Goal: Information Seeking & Learning: Check status

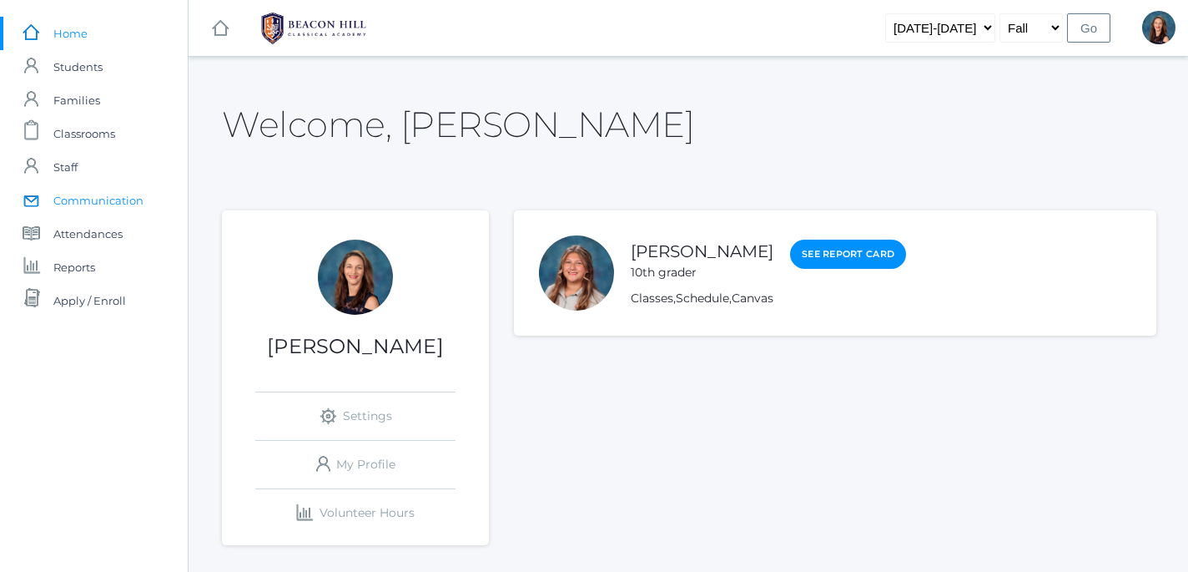
click at [97, 203] on span "Communication" at bounding box center [98, 200] width 90 height 33
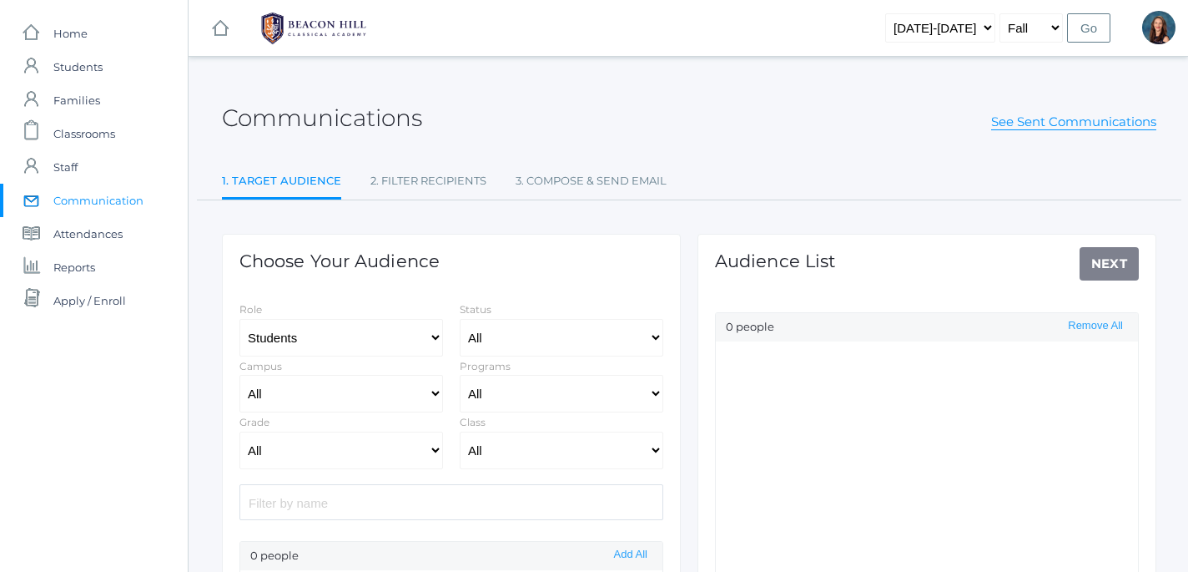
select select "Enrolled"
click at [1092, 124] on link "See Sent Communications" at bounding box center [1073, 121] width 165 height 17
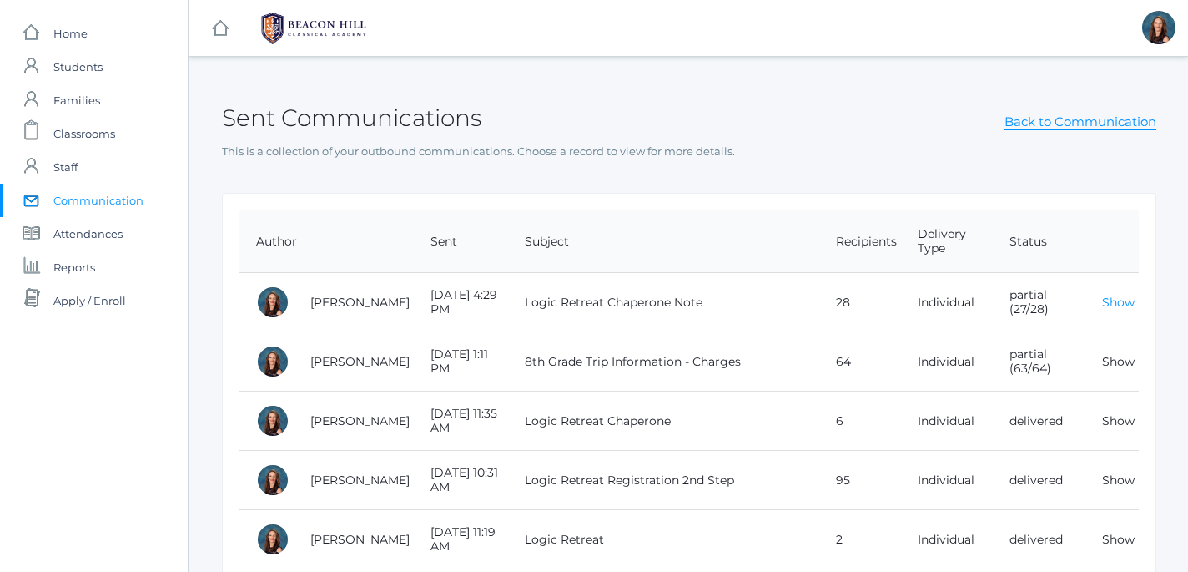
click at [1125, 305] on link "Show" at bounding box center [1118, 302] width 33 height 15
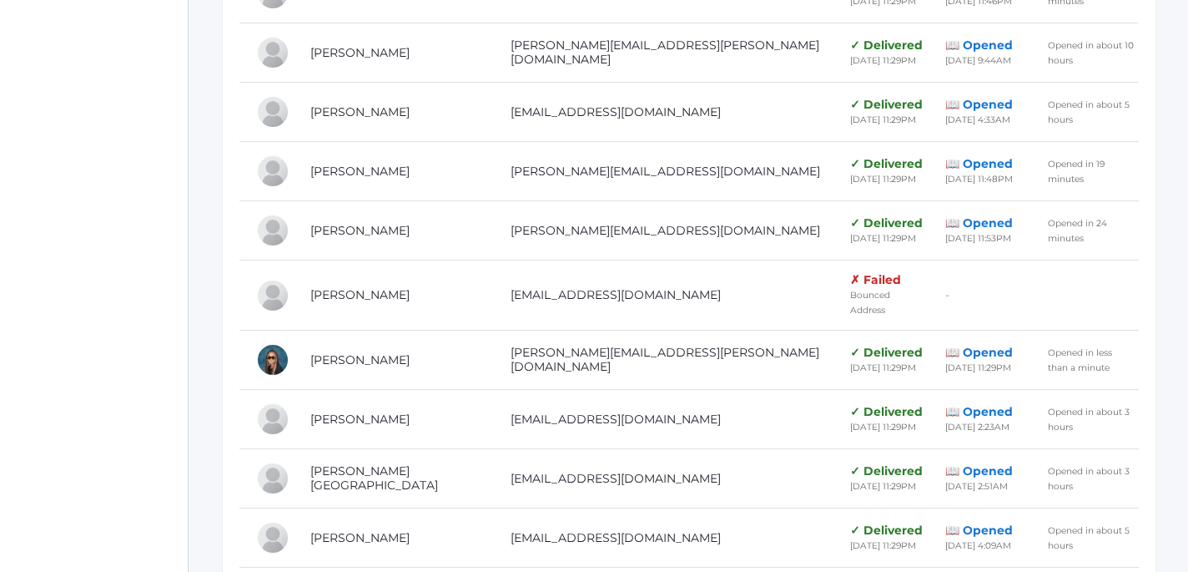
scroll to position [1190, 1]
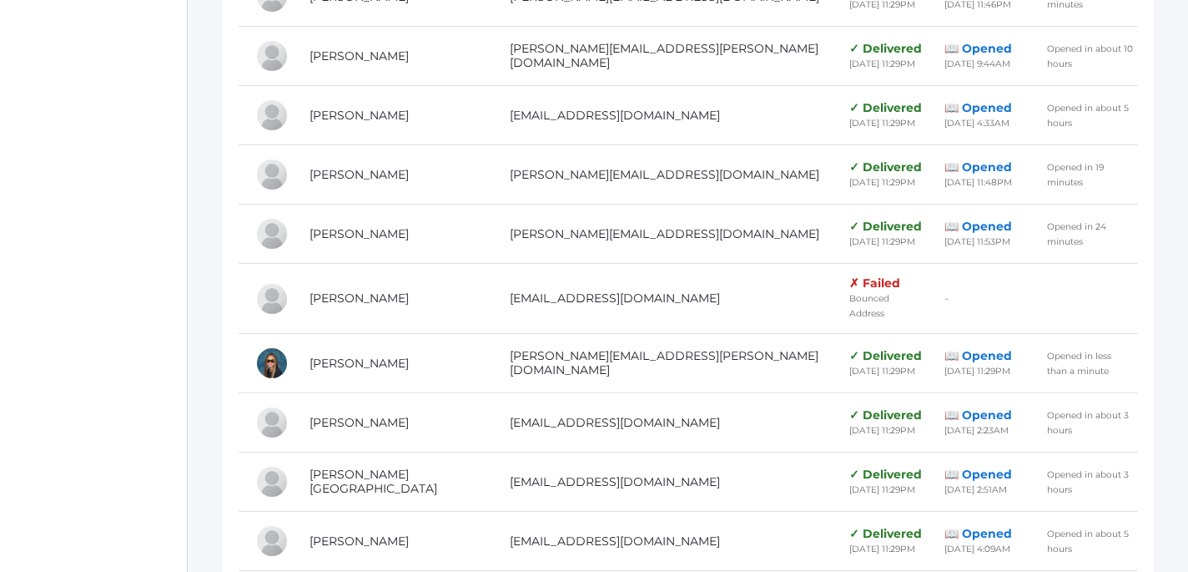
drag, startPoint x: 636, startPoint y: 280, endPoint x: 439, endPoint y: 284, distance: 197.0
click at [439, 284] on tr "[PERSON_NAME] [PERSON_NAME][EMAIL_ADDRESS][DOMAIN_NAME] ✗ Failed Bounced Addres…" at bounding box center [689, 299] width 900 height 70
copy tr "[EMAIL_ADDRESS][DOMAIN_NAME]"
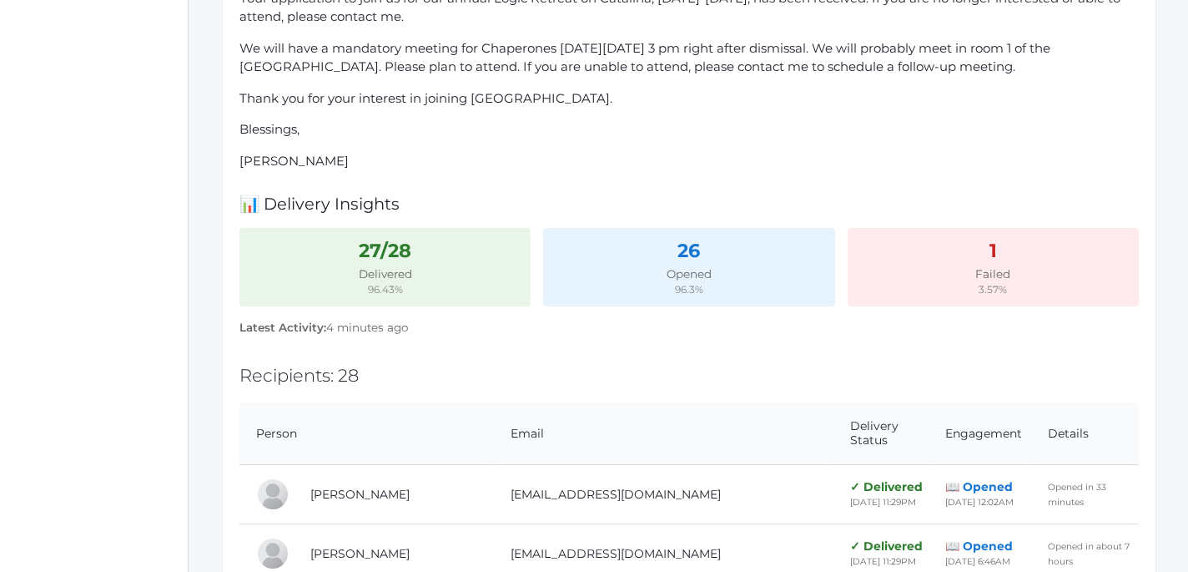
scroll to position [321, 0]
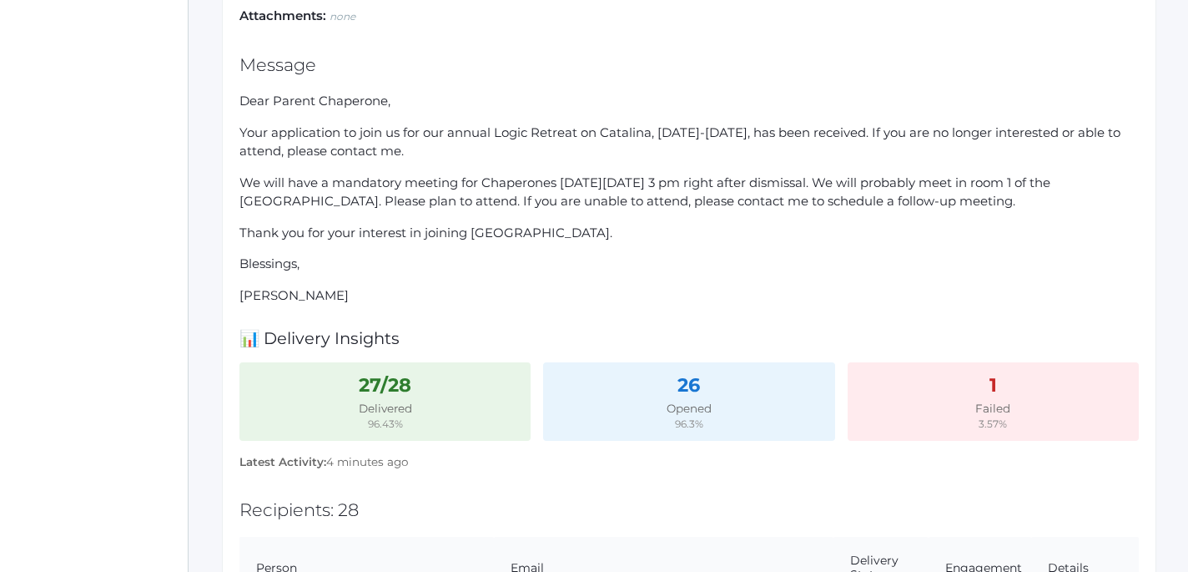
drag, startPoint x: 240, startPoint y: 98, endPoint x: 357, endPoint y: 295, distance: 229.0
copy div "Dear Parent Chaperone, Your application to join us for our annual Logic Retreat…"
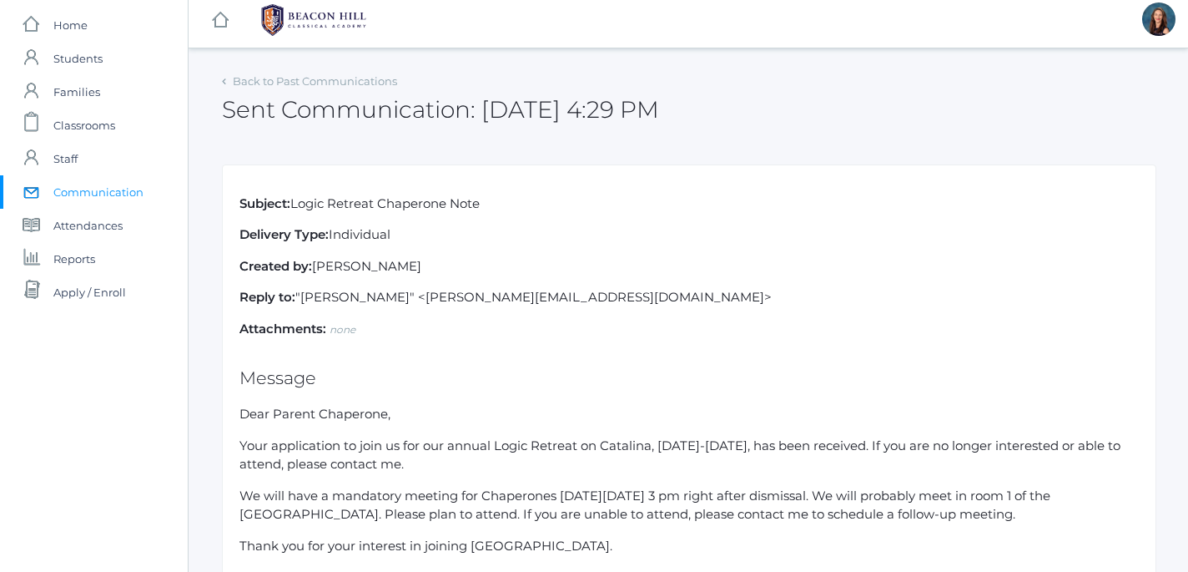
scroll to position [0, 0]
